Goal: Answer question/provide support: Share knowledge or assist other users

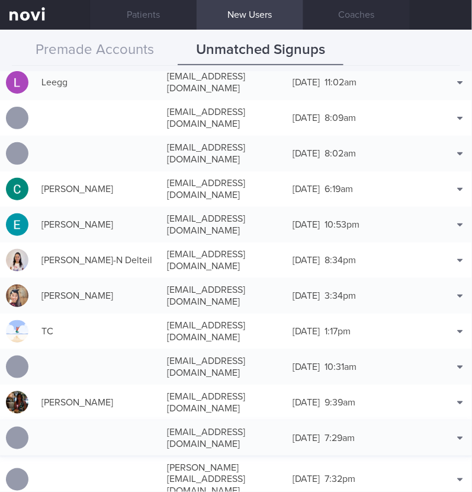
scroll to position [148, 0]
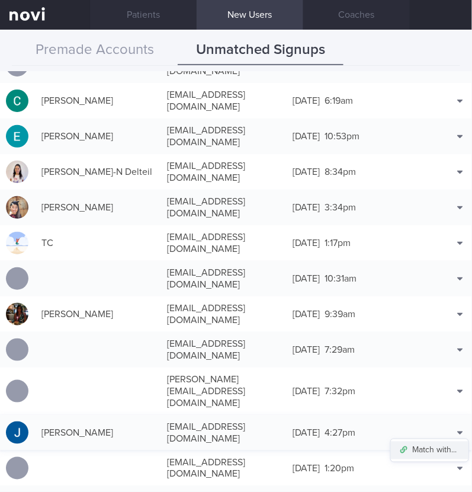
click at [437, 442] on button "Match with..." at bounding box center [430, 451] width 78 height 18
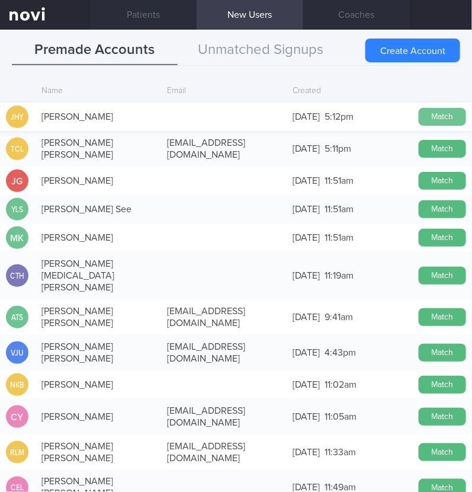
click at [442, 114] on button "Match" at bounding box center [442, 117] width 47 height 18
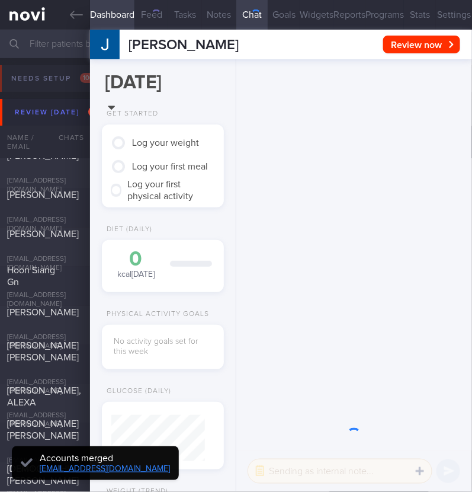
scroll to position [44, 89]
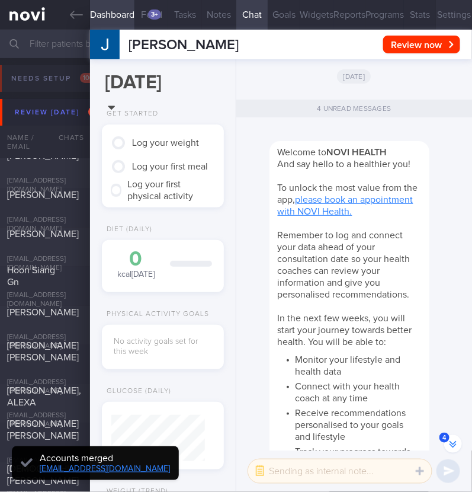
click at [440, 9] on button "Settings" at bounding box center [454, 15] width 36 height 30
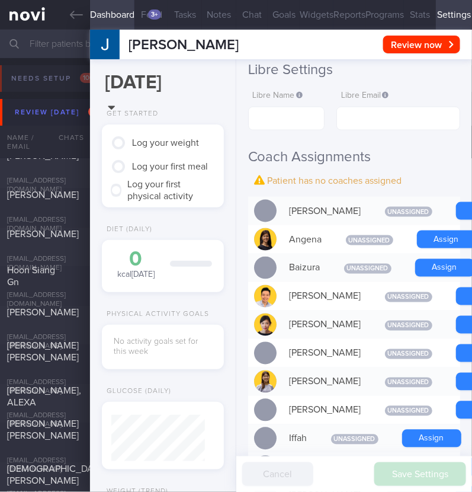
scroll to position [296, 0]
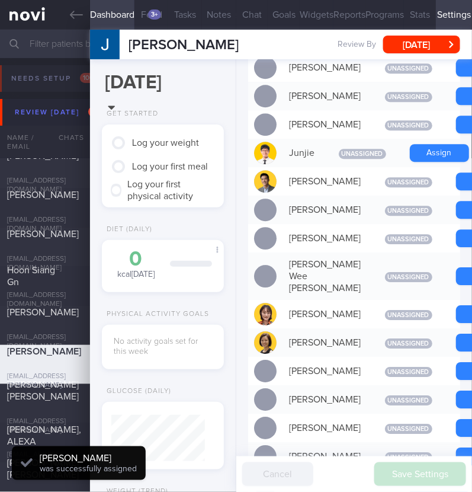
scroll to position [667, 0]
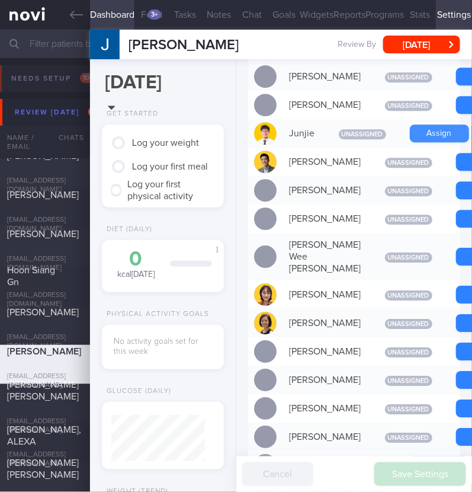
click at [437, 142] on button "Assign" at bounding box center [439, 133] width 59 height 18
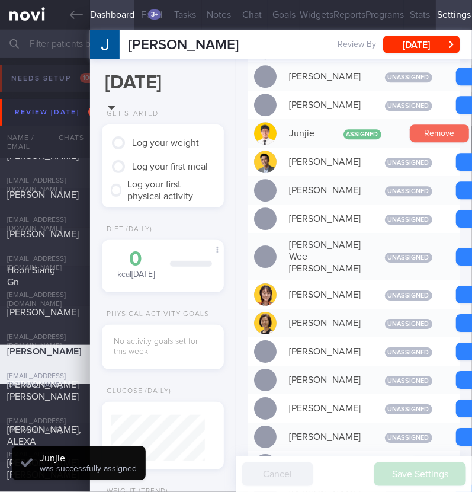
scroll to position [47, 94]
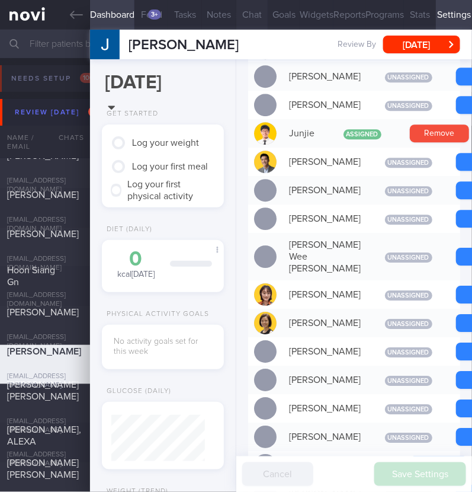
click at [248, 16] on button "Chat" at bounding box center [252, 15] width 32 height 30
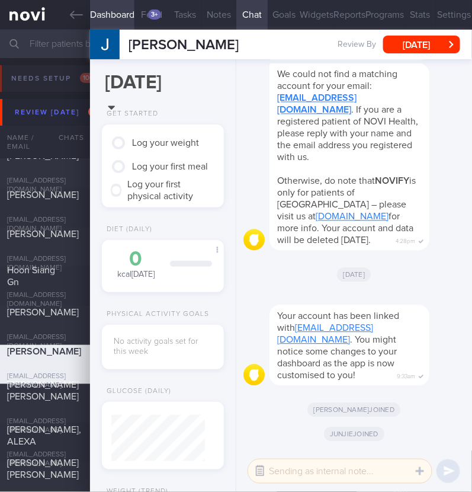
click at [264, 464] on button "button" at bounding box center [260, 471] width 21 height 21
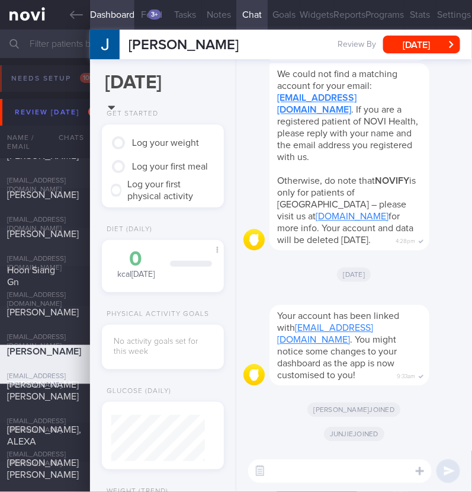
click at [295, 462] on textarea at bounding box center [340, 471] width 184 height 24
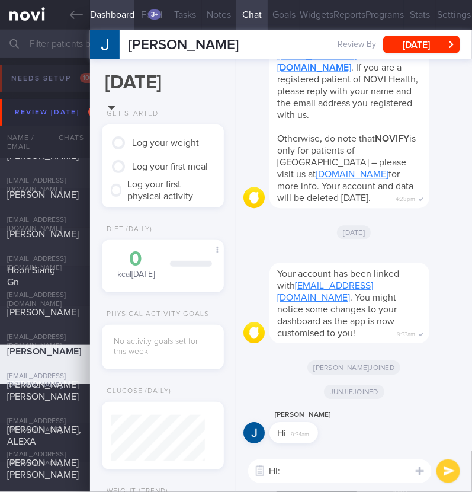
type textarea "Hi:)"
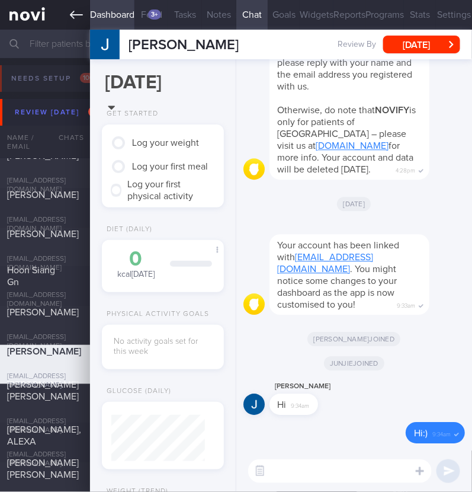
click at [78, 9] on icon at bounding box center [76, 14] width 13 height 13
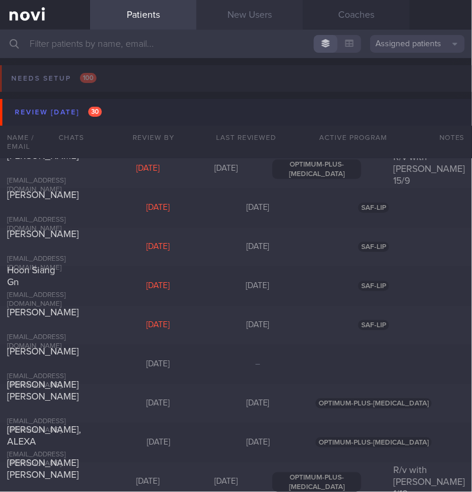
click at [246, 7] on link "New Users" at bounding box center [250, 15] width 107 height 30
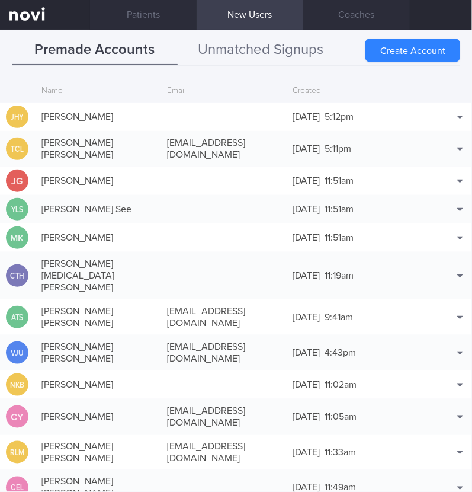
click at [256, 57] on button "Unmatched Signups" at bounding box center [261, 51] width 166 height 30
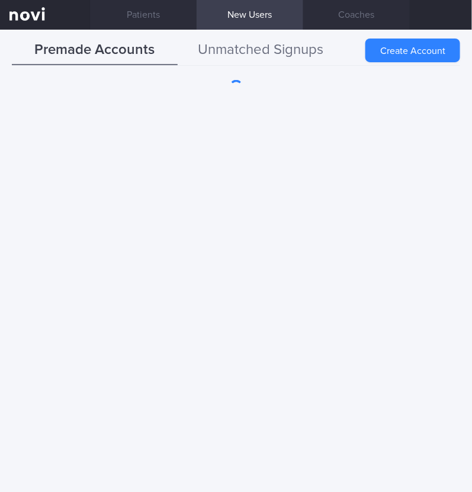
click at [293, 50] on button "Unmatched Signups" at bounding box center [261, 51] width 166 height 30
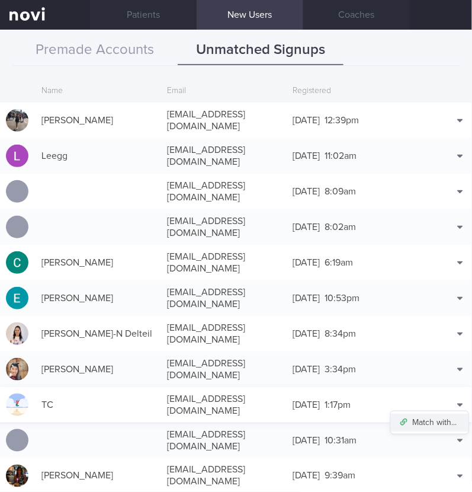
click at [439, 414] on button "Match with..." at bounding box center [430, 423] width 78 height 18
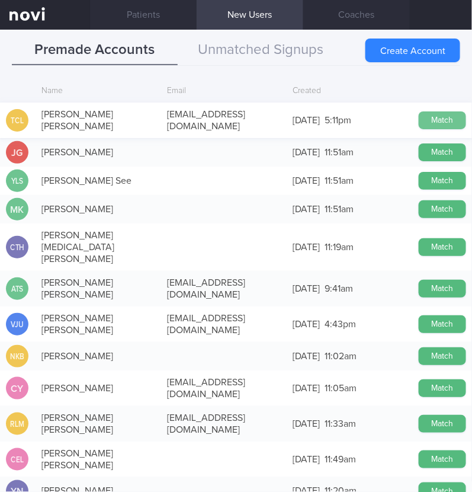
click at [439, 122] on button "Match" at bounding box center [442, 120] width 47 height 18
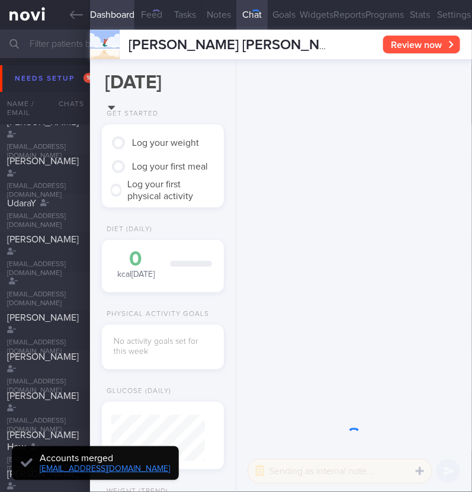
scroll to position [44, 89]
click at [436, 15] on button "Settings" at bounding box center [454, 15] width 36 height 30
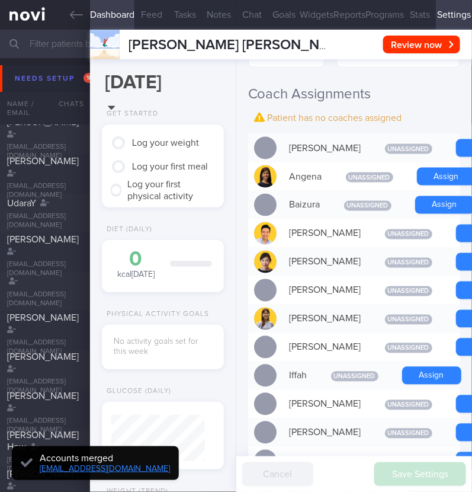
scroll to position [370, 0]
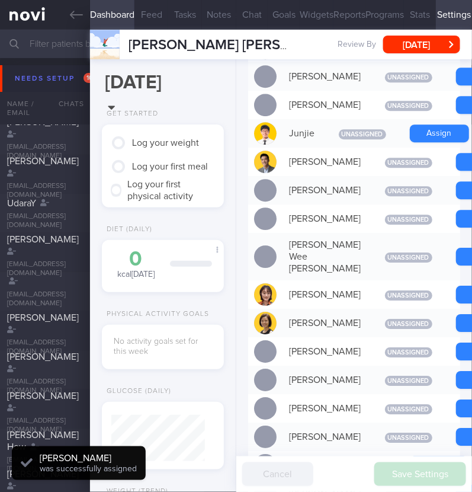
scroll to position [47, 94]
click at [433, 142] on button "Assign" at bounding box center [439, 133] width 59 height 18
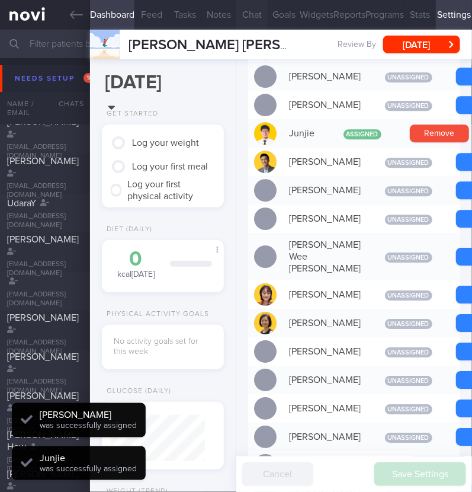
click at [246, 11] on button "Chat" at bounding box center [252, 15] width 32 height 30
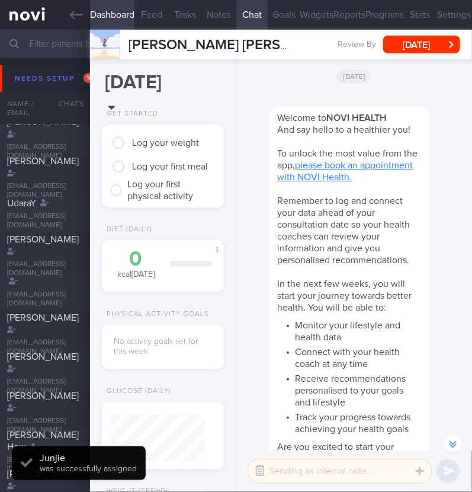
click at [253, 472] on button "button" at bounding box center [260, 471] width 21 height 21
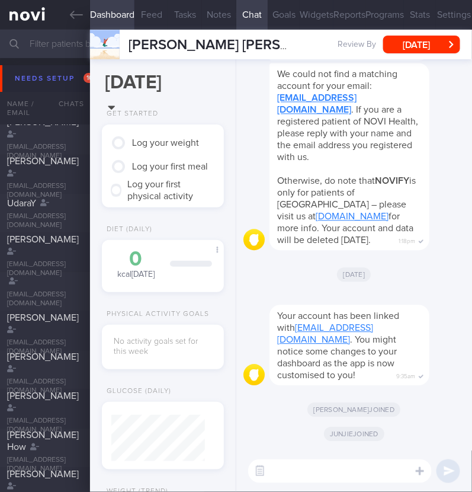
click at [321, 469] on textarea at bounding box center [340, 471] width 184 height 24
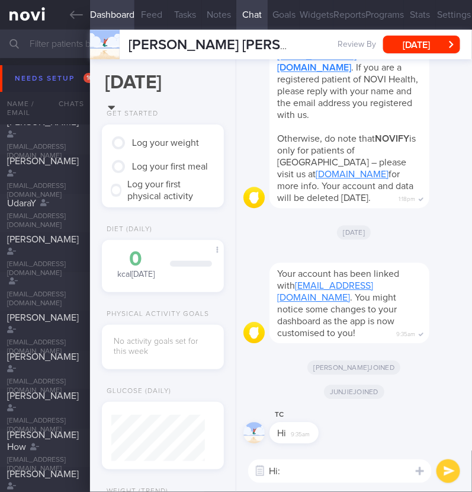
type textarea "Hi:)"
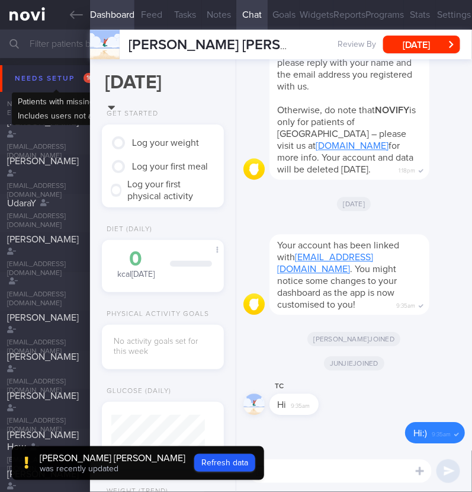
click at [44, 79] on div "Needs setup 101" at bounding box center [57, 79] width 90 height 16
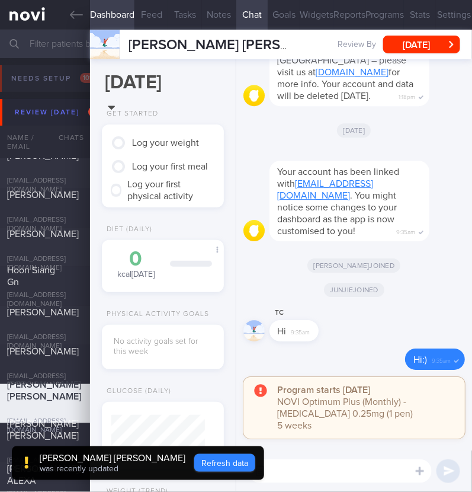
click at [194, 471] on button "Refresh data" at bounding box center [224, 463] width 61 height 18
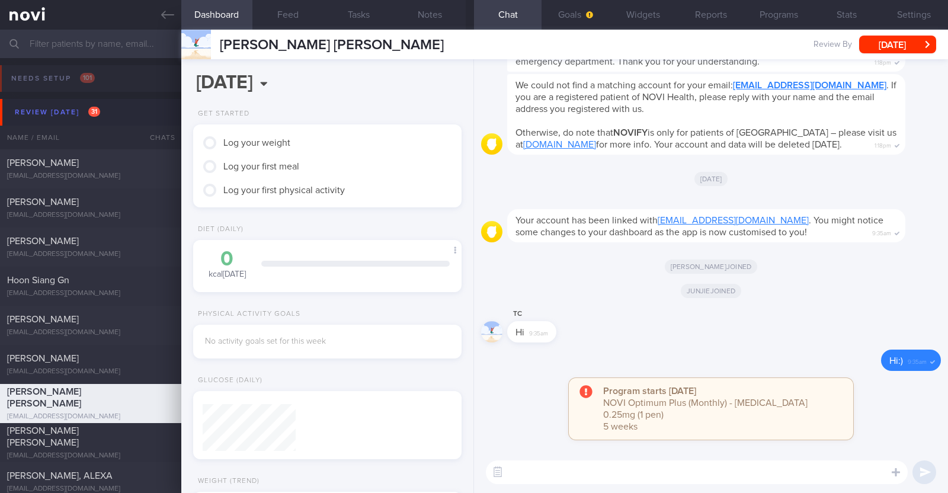
scroll to position [117, 236]
